Goal: Navigation & Orientation: Find specific page/section

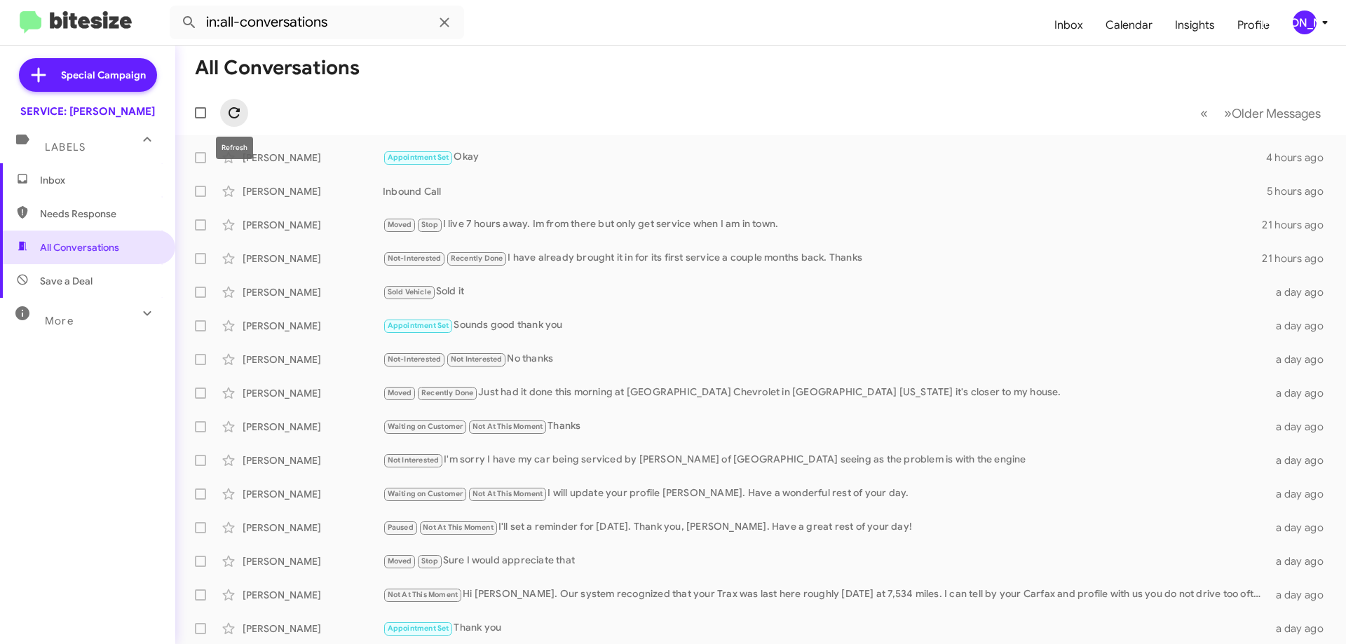
click at [238, 109] on icon at bounding box center [233, 112] width 11 height 11
click at [88, 210] on span "Needs Response" at bounding box center [99, 214] width 119 height 14
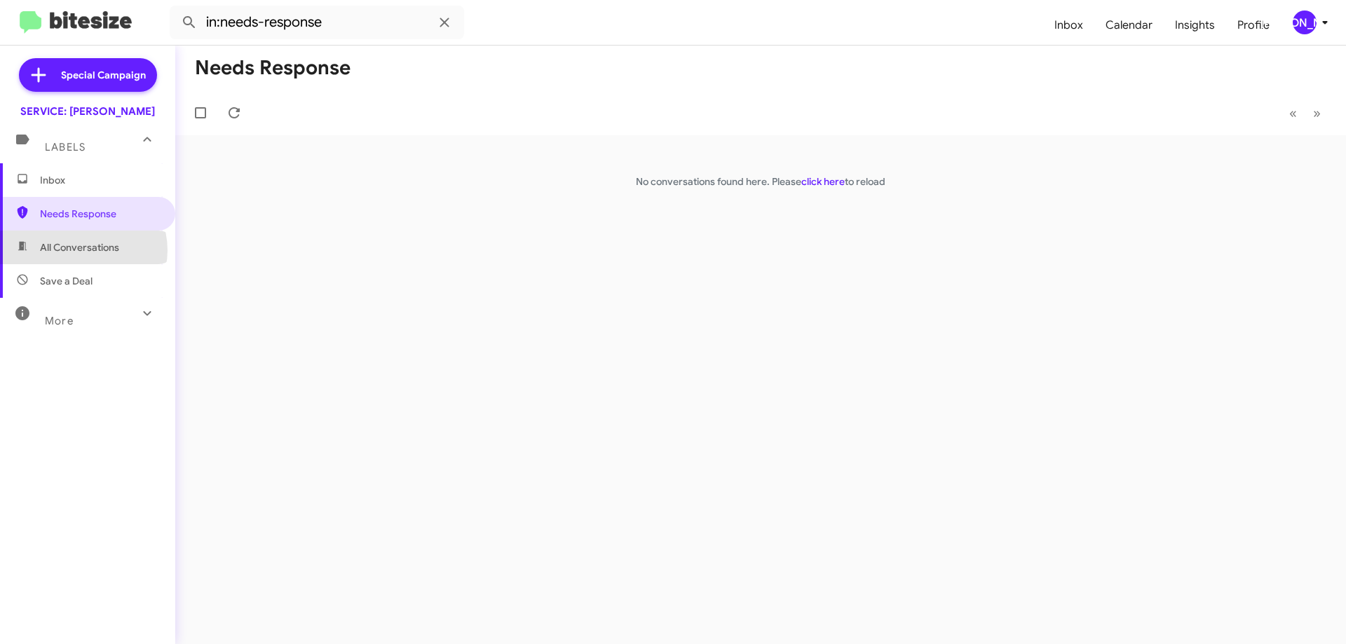
click at [84, 250] on span "All Conversations" at bounding box center [79, 247] width 79 height 14
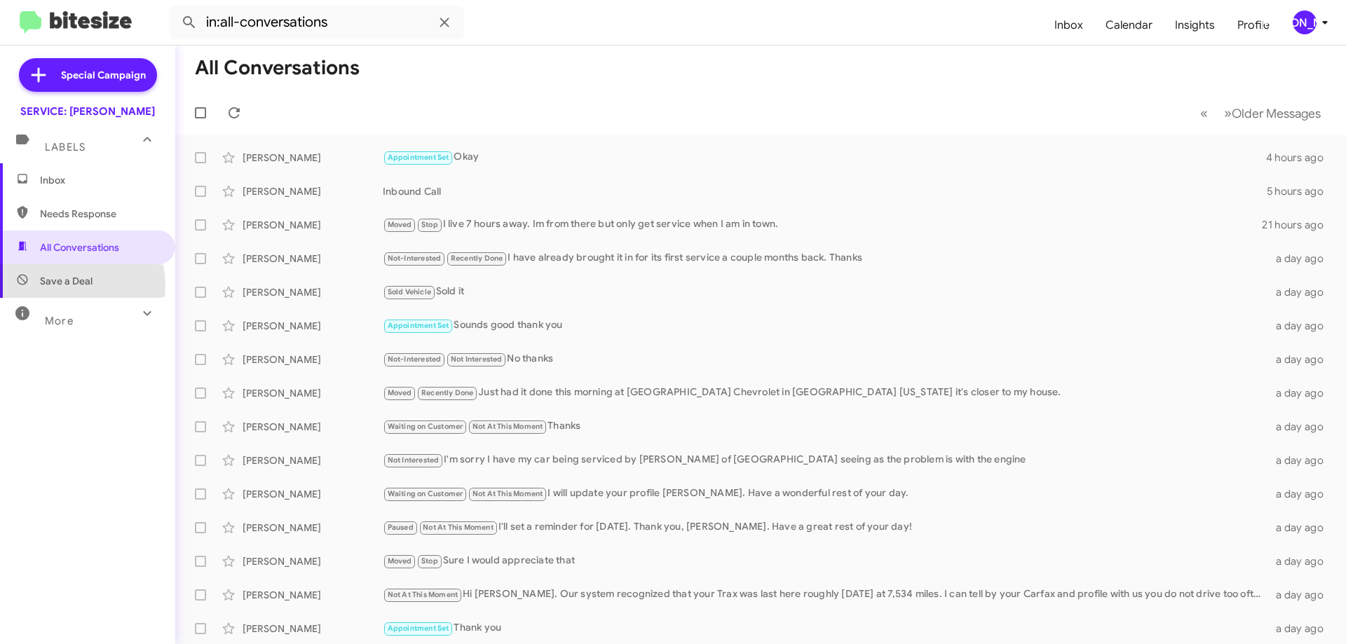
click at [62, 285] on span "Save a Deal" at bounding box center [66, 281] width 53 height 14
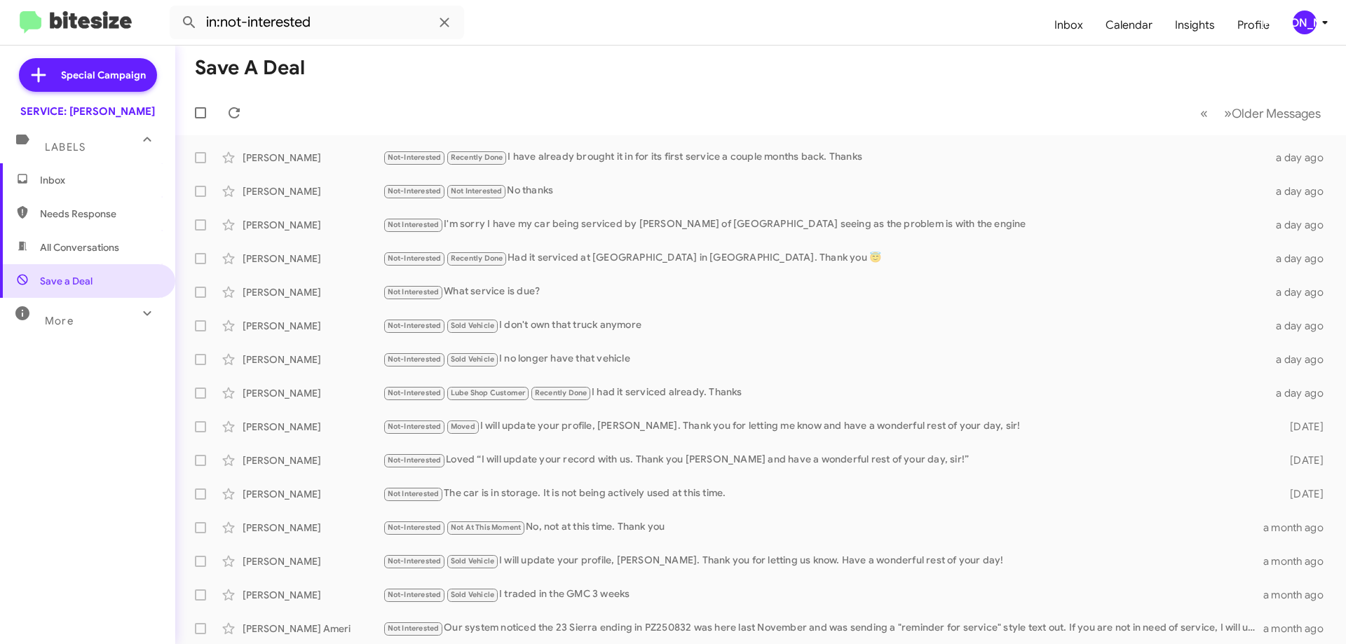
click at [78, 252] on span "All Conversations" at bounding box center [79, 247] width 79 height 14
type input "in:all-conversations"
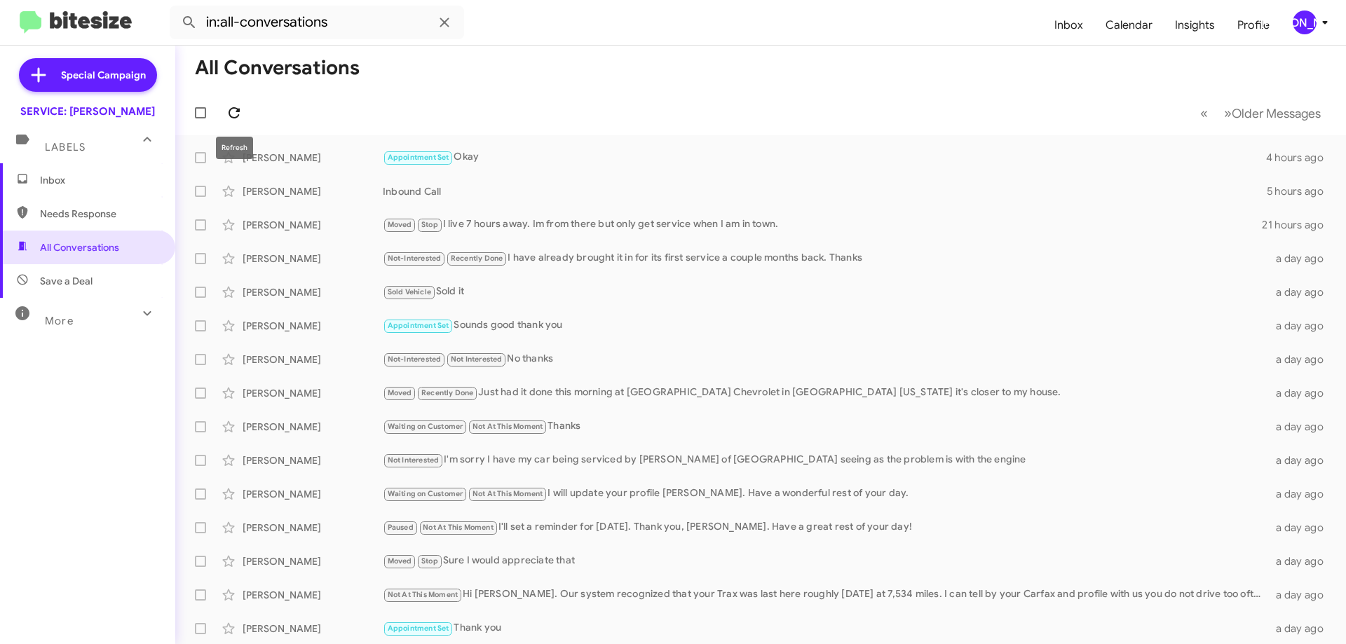
click at [224, 107] on span at bounding box center [234, 112] width 28 height 17
